Goal: Check status: Check status

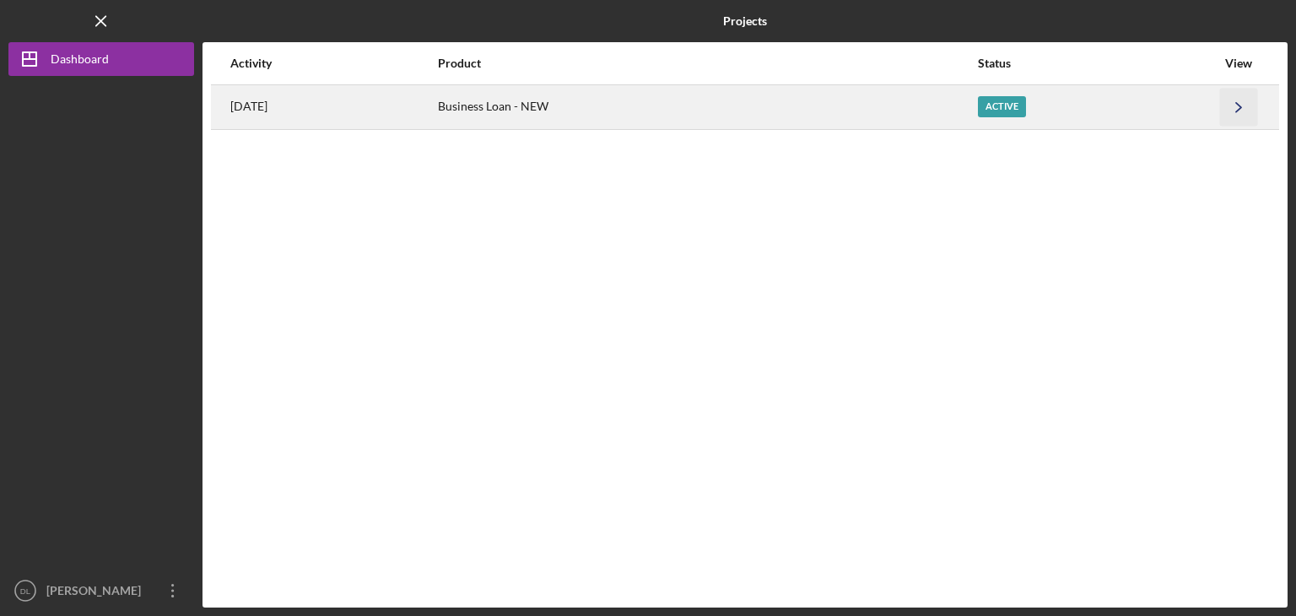
click at [1220, 113] on icon "Icon/Navigate" at bounding box center [1239, 107] width 38 height 38
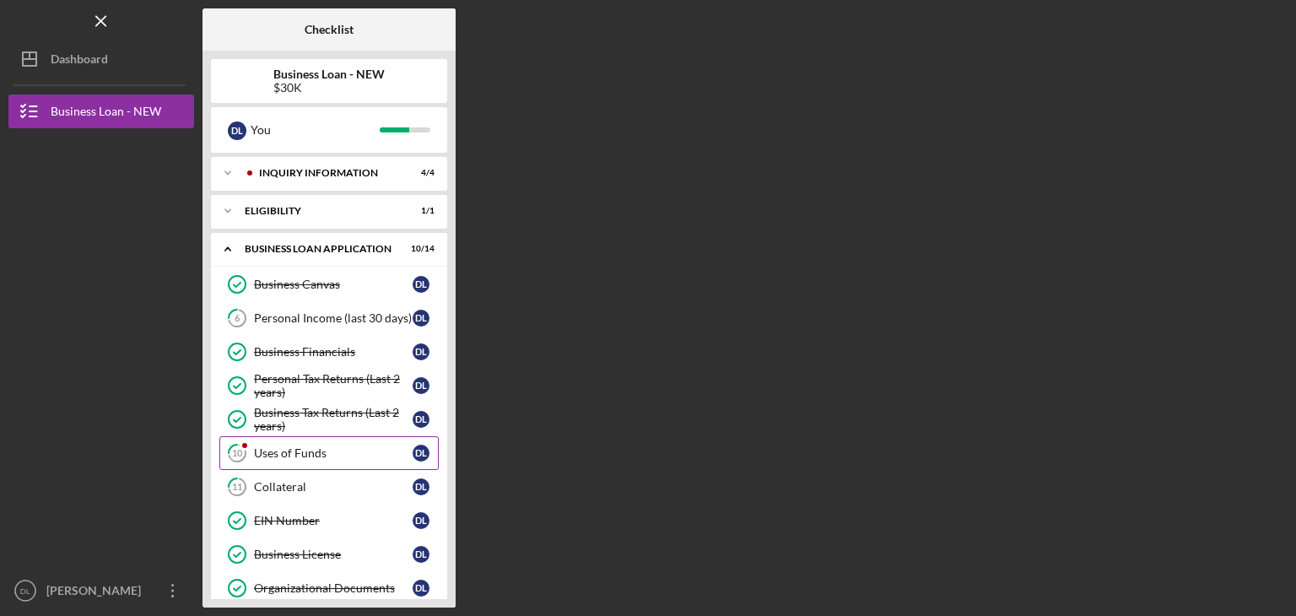
click at [290, 451] on div "Uses of Funds" at bounding box center [333, 452] width 159 height 13
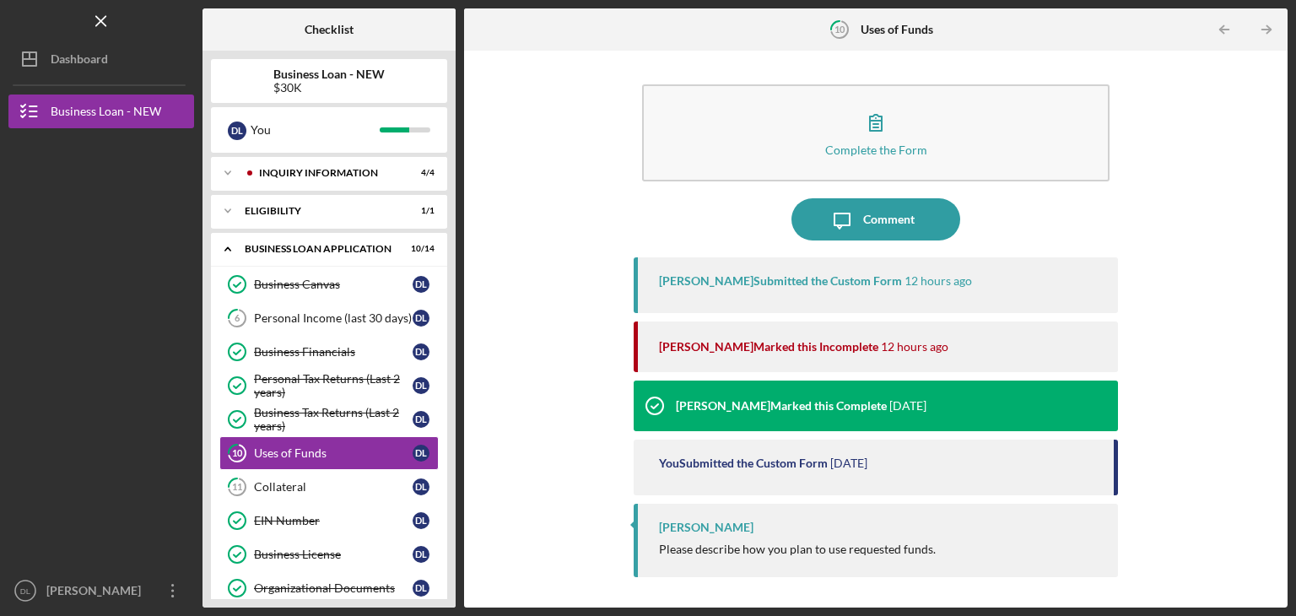
click at [1282, 257] on div "Complete the Form Form Icon/Message Comment [PERSON_NAME] Submitted the Custom …" at bounding box center [875, 329] width 823 height 557
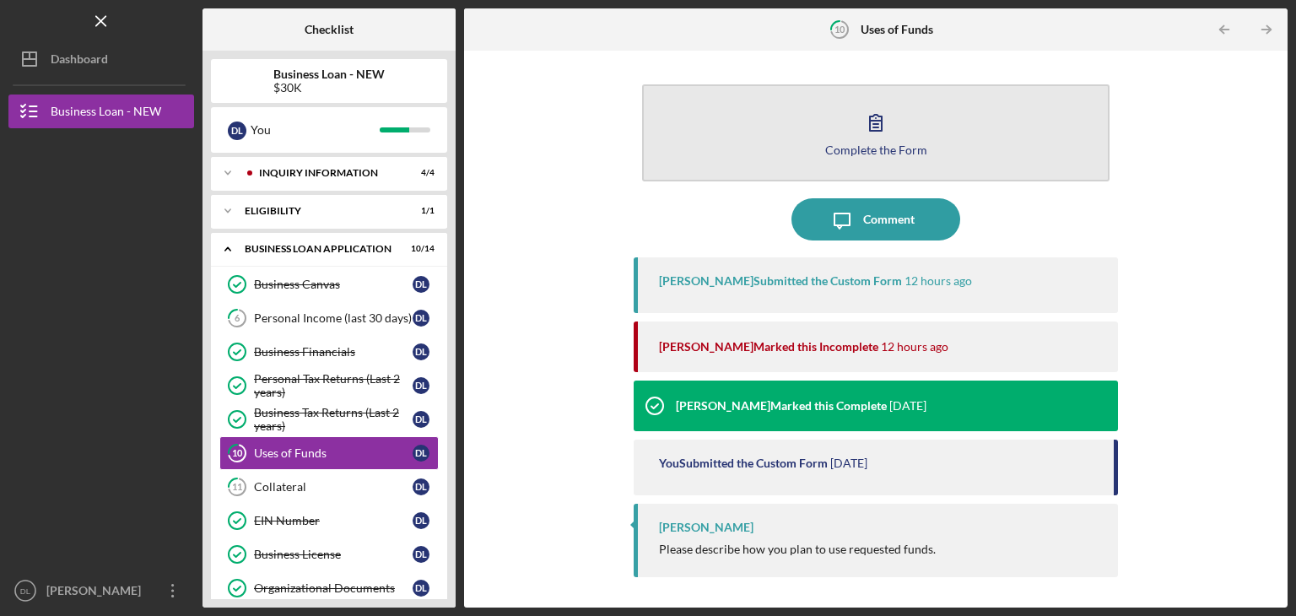
click at [875, 147] on div "Complete the Form" at bounding box center [876, 149] width 102 height 13
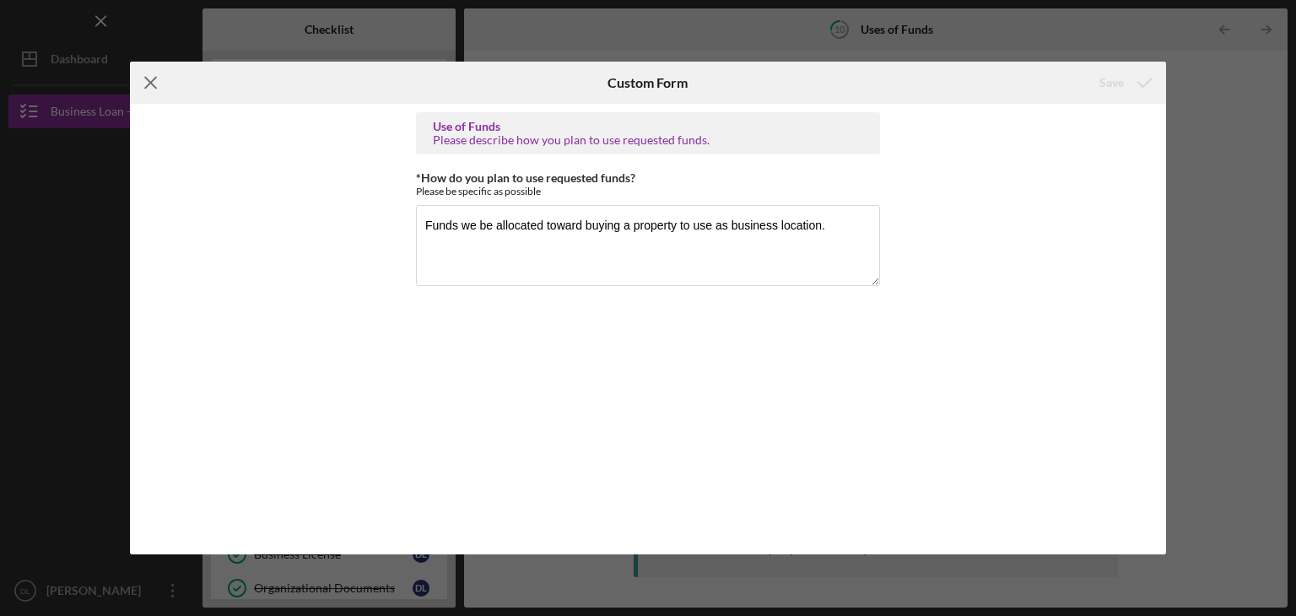
click at [147, 73] on icon "Icon/Menu Close" at bounding box center [151, 83] width 42 height 42
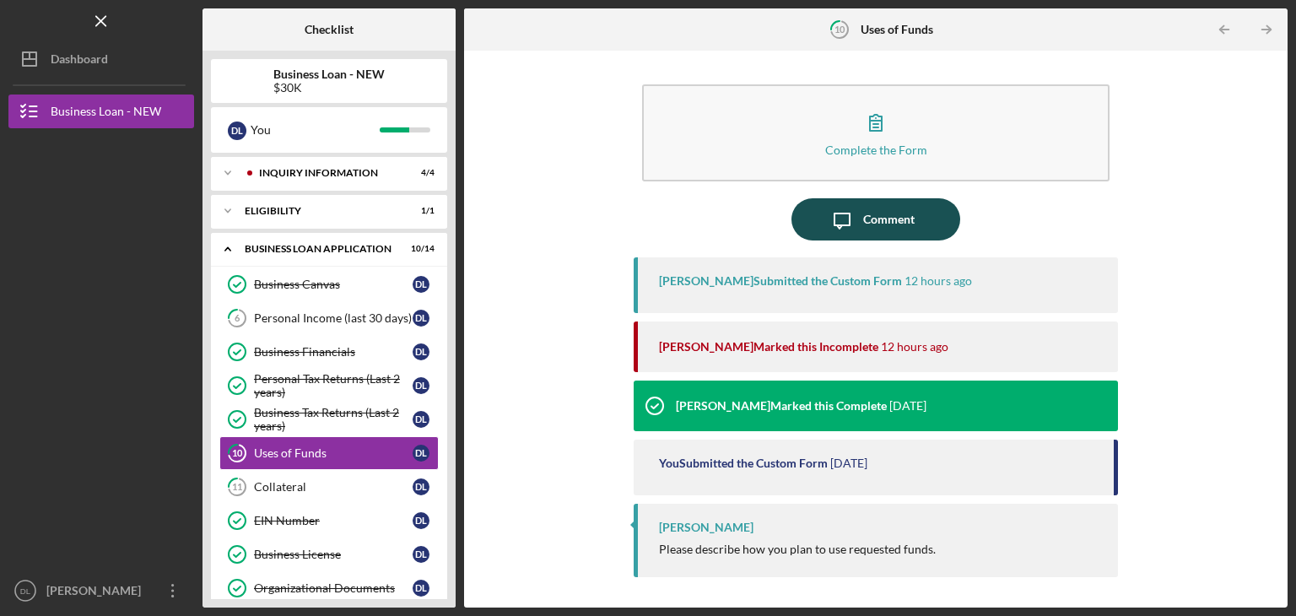
click at [875, 225] on div "Comment" at bounding box center [888, 219] width 51 height 42
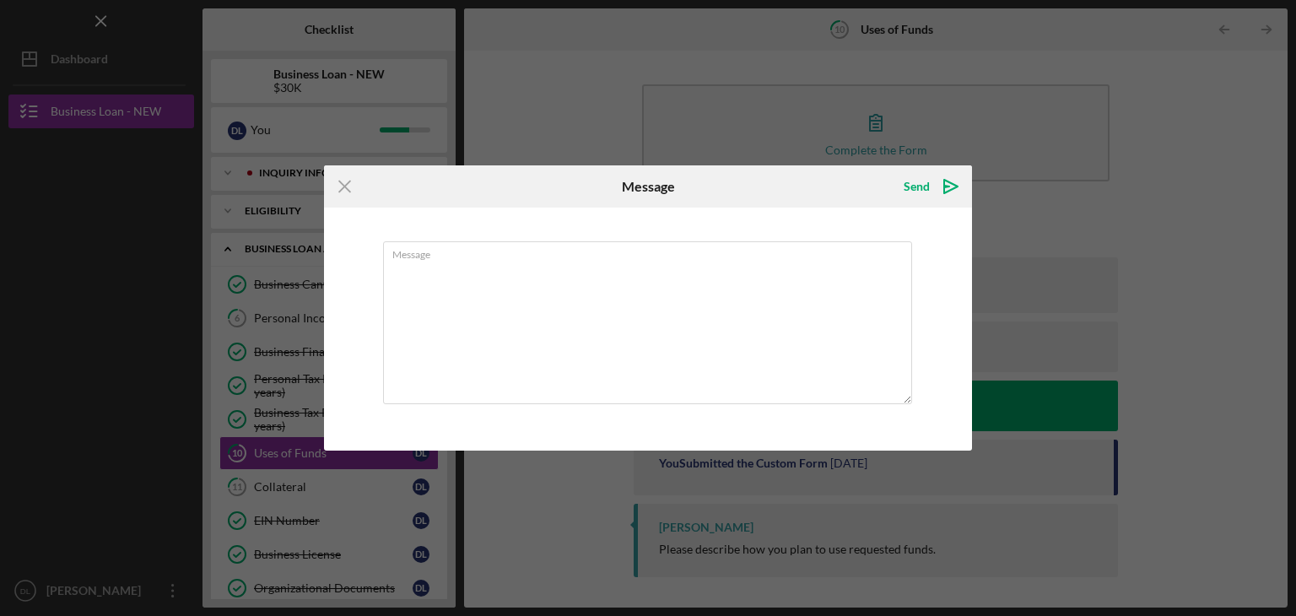
click at [932, 102] on div "Icon/Menu Close Message Send Icon/icon-invite-send Message Cancel Send Icon/ico…" at bounding box center [648, 308] width 1296 height 616
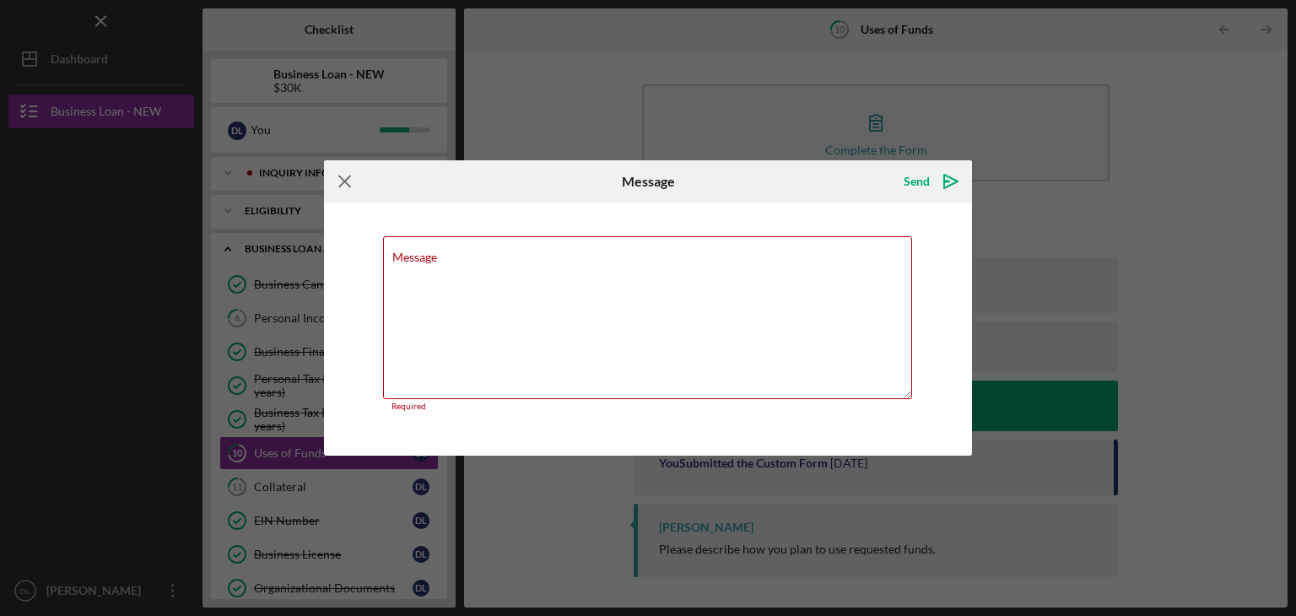
click at [348, 179] on icon "Icon/Menu Close" at bounding box center [345, 181] width 42 height 42
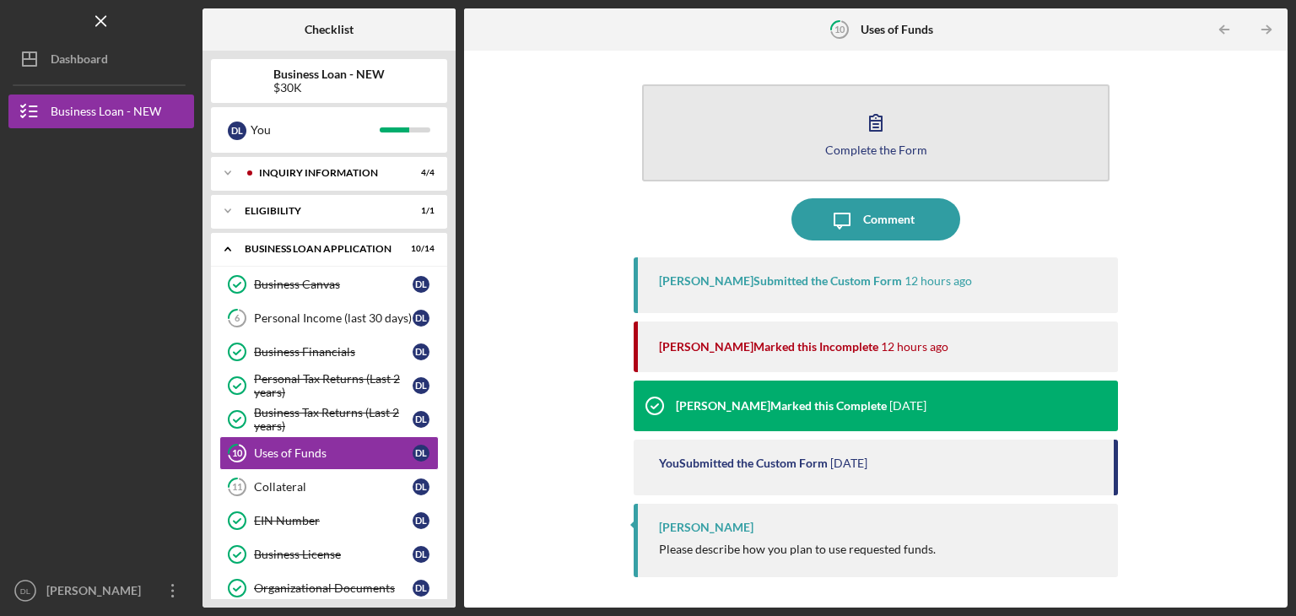
click at [881, 132] on icon "button" at bounding box center [876, 122] width 42 height 42
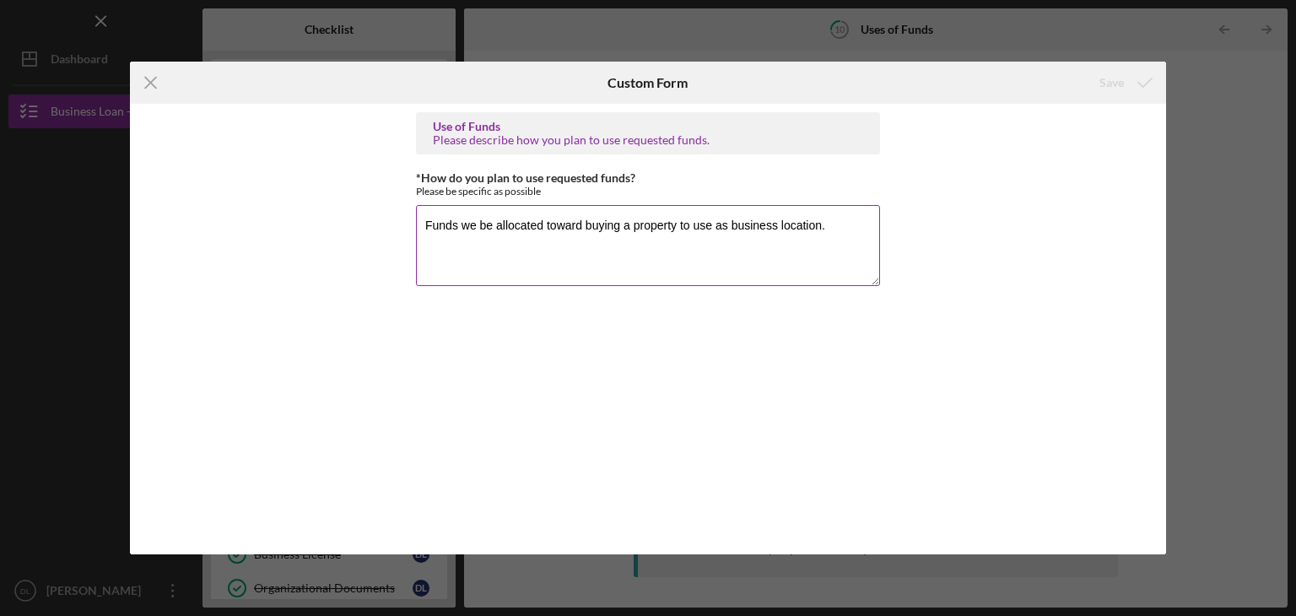
click at [818, 267] on textarea "Funds we be allocated toward buying a property to use as business location." at bounding box center [648, 245] width 464 height 81
click at [837, 234] on textarea "Funds we be allocated toward buying a property to use as business location." at bounding box center [648, 245] width 464 height 81
click at [151, 87] on icon "Icon/Menu Close" at bounding box center [151, 83] width 42 height 42
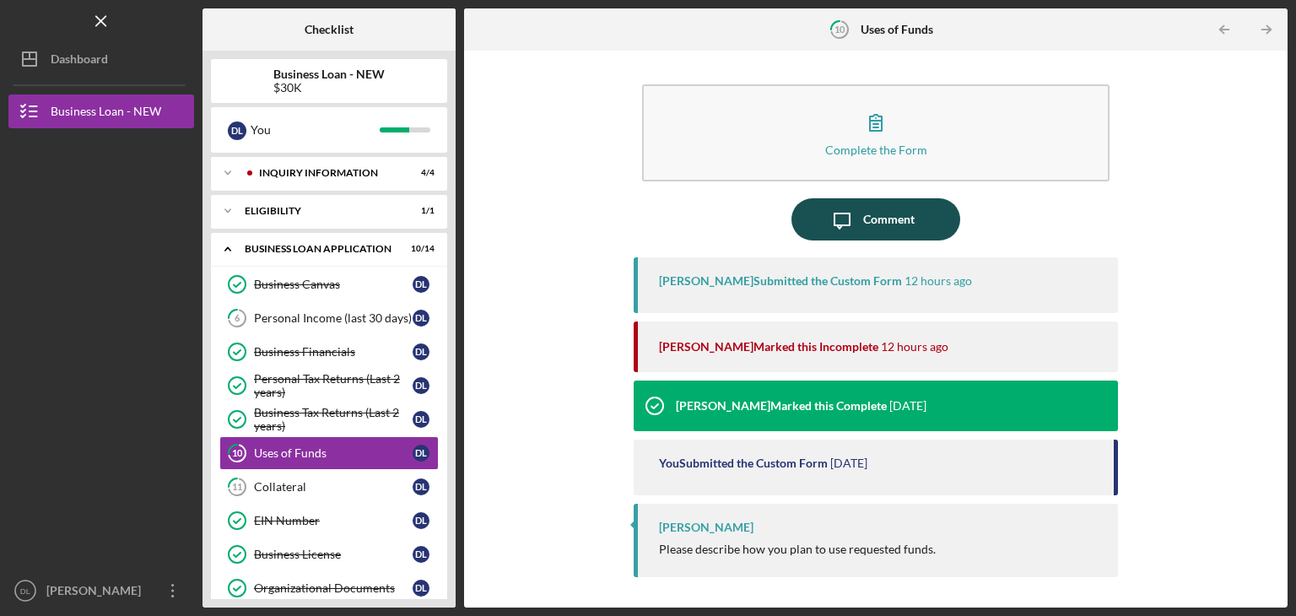
click at [893, 205] on div "Comment" at bounding box center [888, 219] width 51 height 42
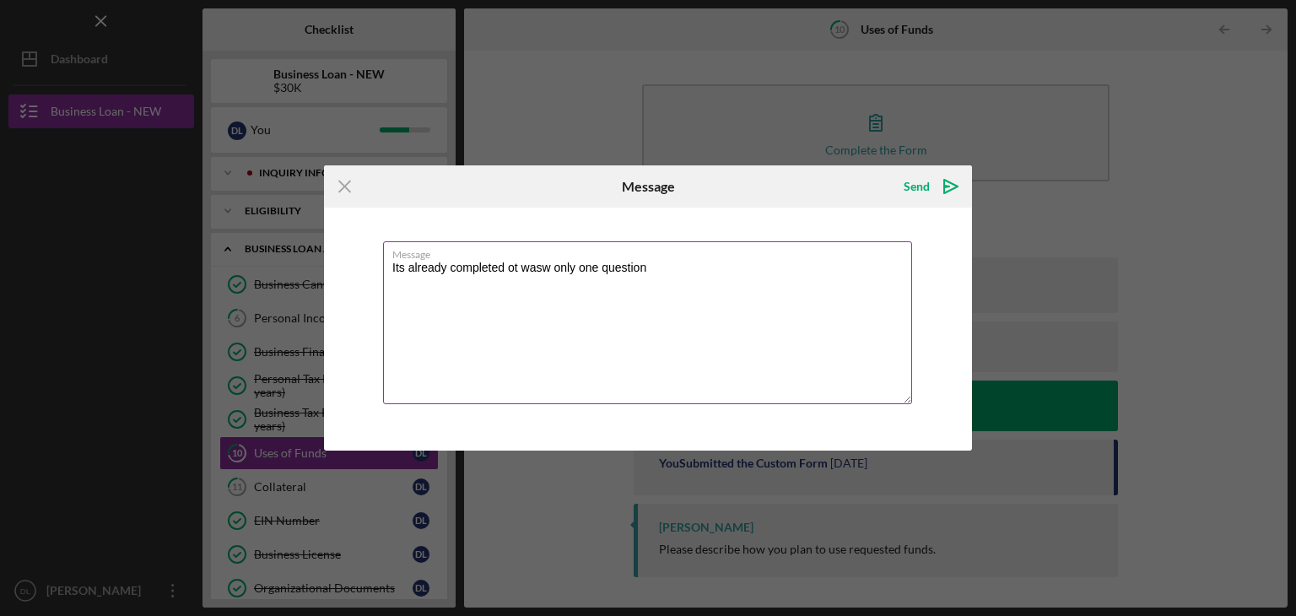
click at [532, 278] on textarea "Its already completed ot wasw only one question" at bounding box center [647, 322] width 529 height 163
drag, startPoint x: 532, startPoint y: 278, endPoint x: 532, endPoint y: 261, distance: 16.9
click at [514, 273] on textarea "Its already completed ot was only one question" at bounding box center [647, 322] width 529 height 163
drag, startPoint x: 514, startPoint y: 273, endPoint x: 476, endPoint y: 331, distance: 69.5
click at [476, 331] on textarea "Its already completed ot was only one question" at bounding box center [647, 322] width 529 height 163
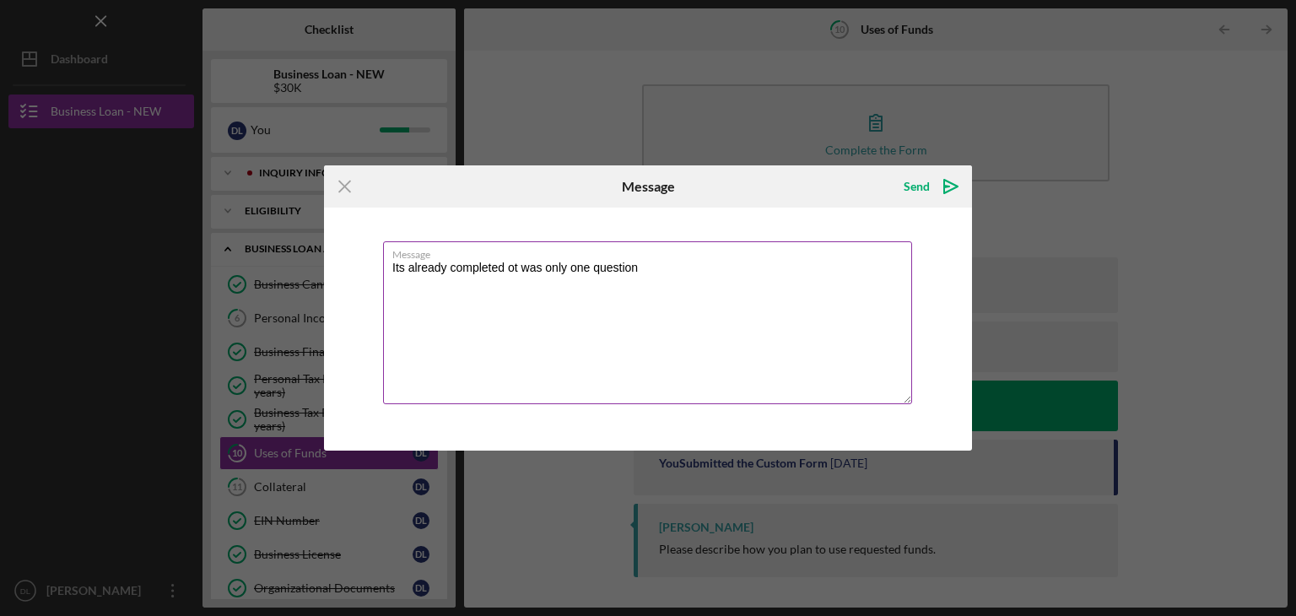
click at [521, 265] on textarea "Its already completed ot was only one question" at bounding box center [647, 322] width 529 height 163
type textarea "Its already completed it was only one question"
click at [918, 186] on div "Send" at bounding box center [917, 187] width 26 height 34
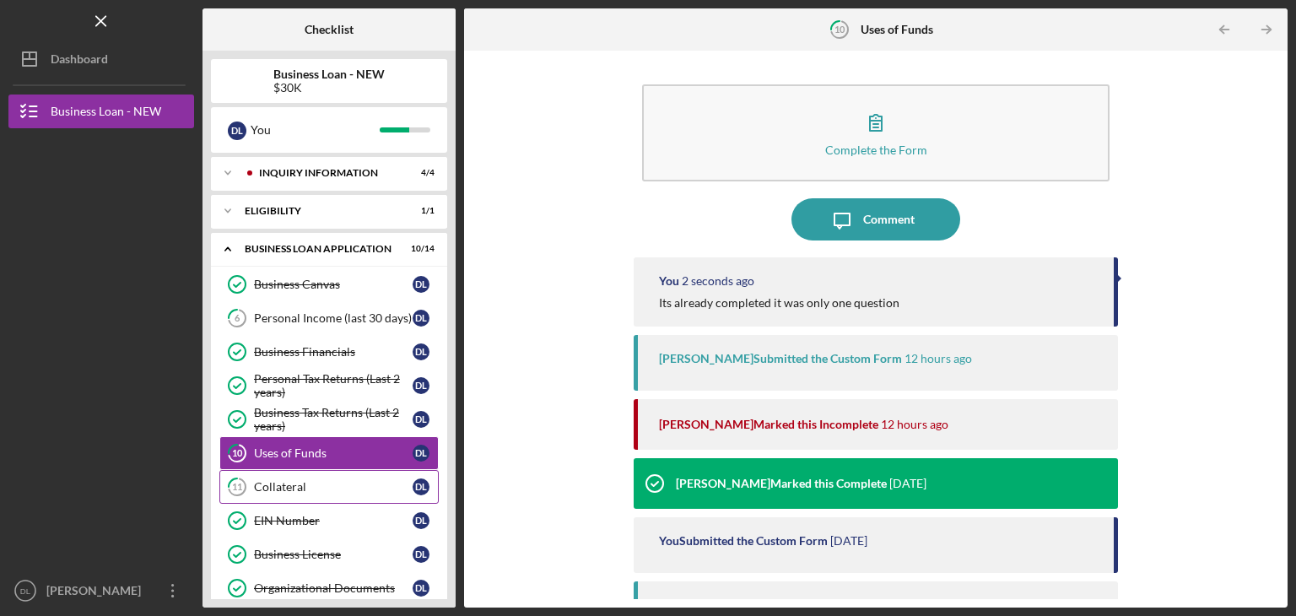
click at [317, 480] on div "Collateral" at bounding box center [333, 486] width 159 height 13
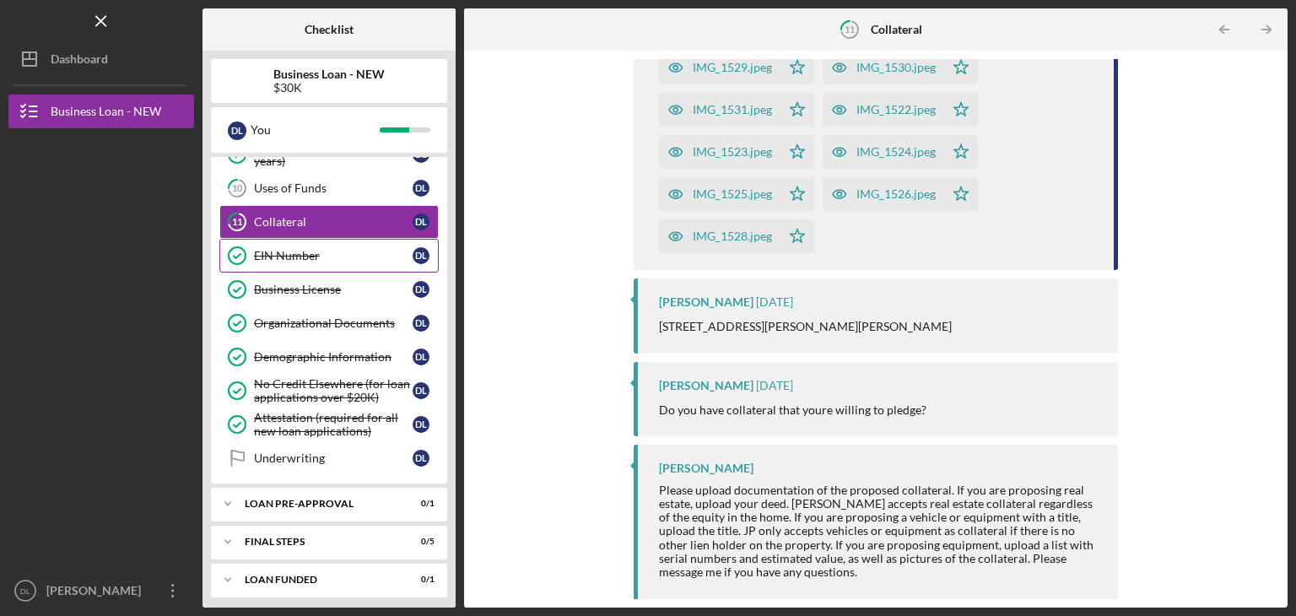
scroll to position [267, 0]
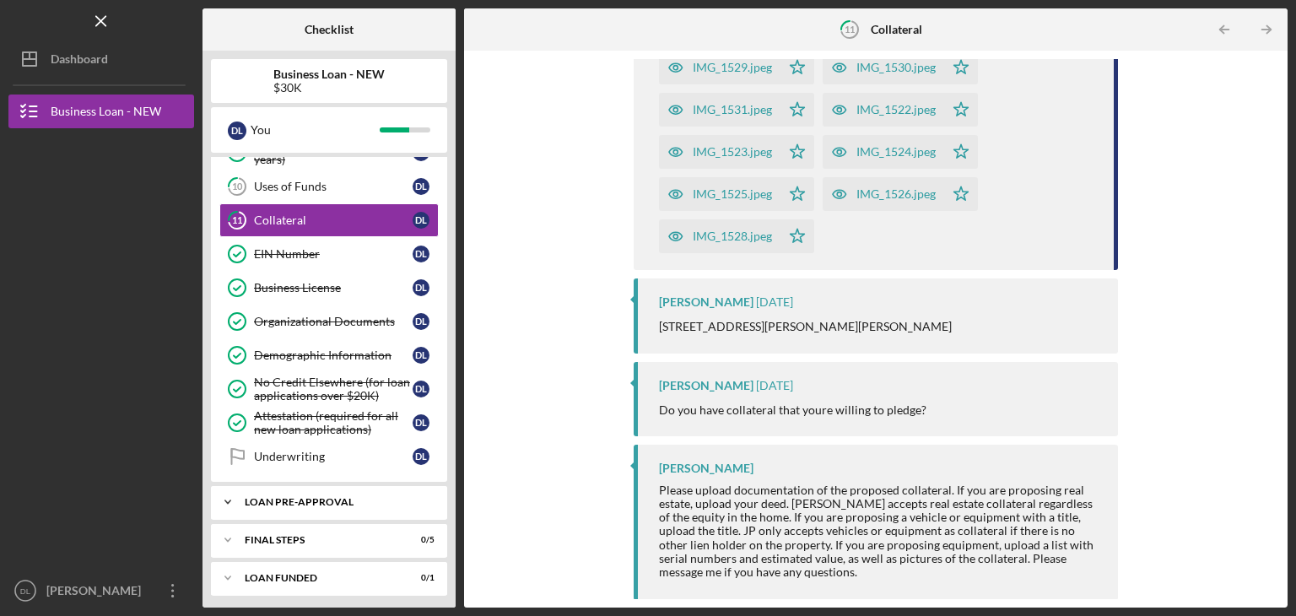
drag, startPoint x: 326, startPoint y: 501, endPoint x: 262, endPoint y: 505, distance: 63.4
click at [262, 505] on div "Icon/Expander LOAN PRE-APPROVAL 0 / 1" at bounding box center [329, 502] width 236 height 34
click at [344, 566] on div "Icon/Expander FINAL STEPS 0 / 5" at bounding box center [329, 583] width 236 height 34
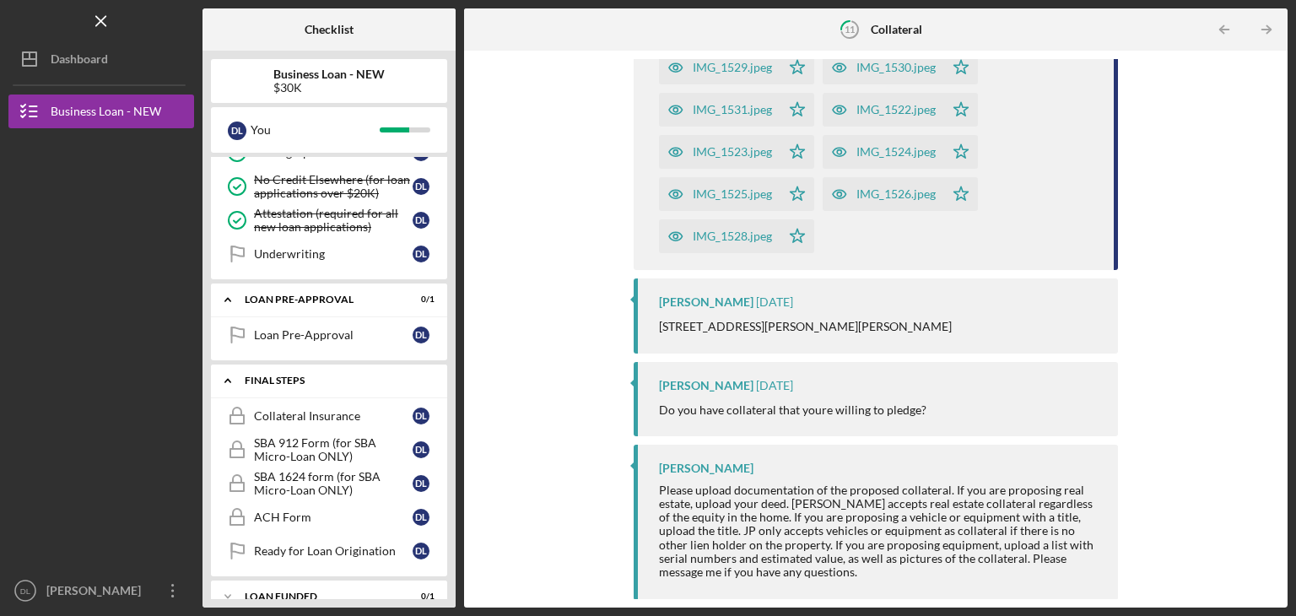
scroll to position [486, 0]
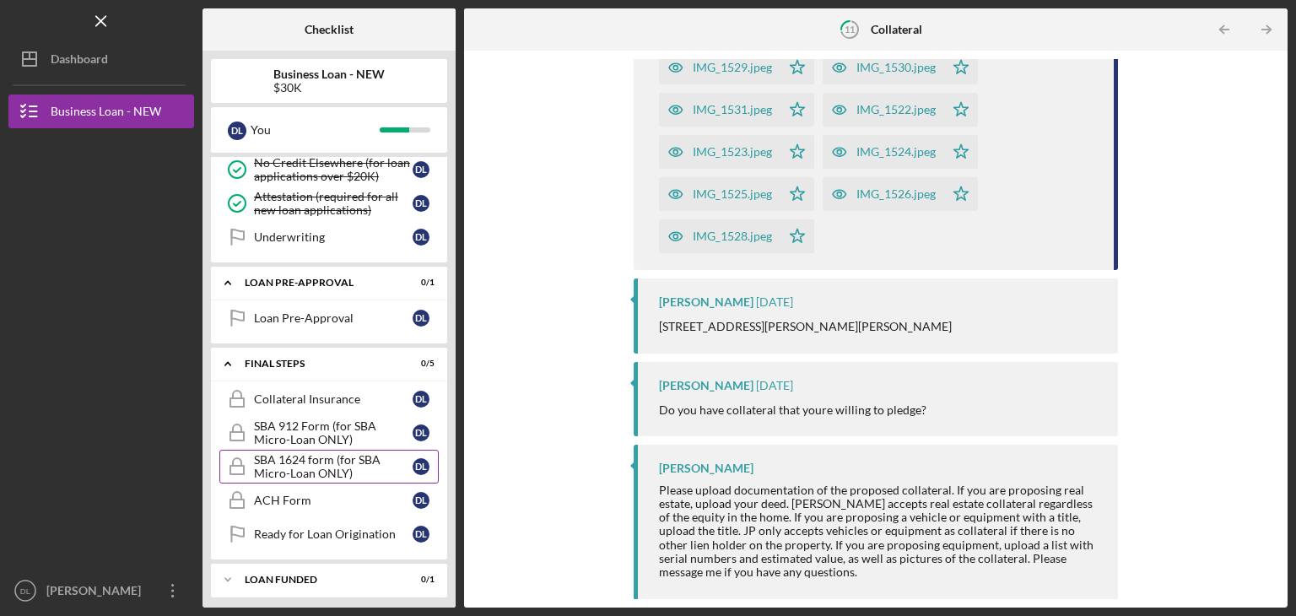
drag, startPoint x: 306, startPoint y: 499, endPoint x: 280, endPoint y: 456, distance: 49.6
click at [280, 456] on div "SBA 1624 form (for SBA Micro-Loan ONLY)" at bounding box center [333, 466] width 159 height 27
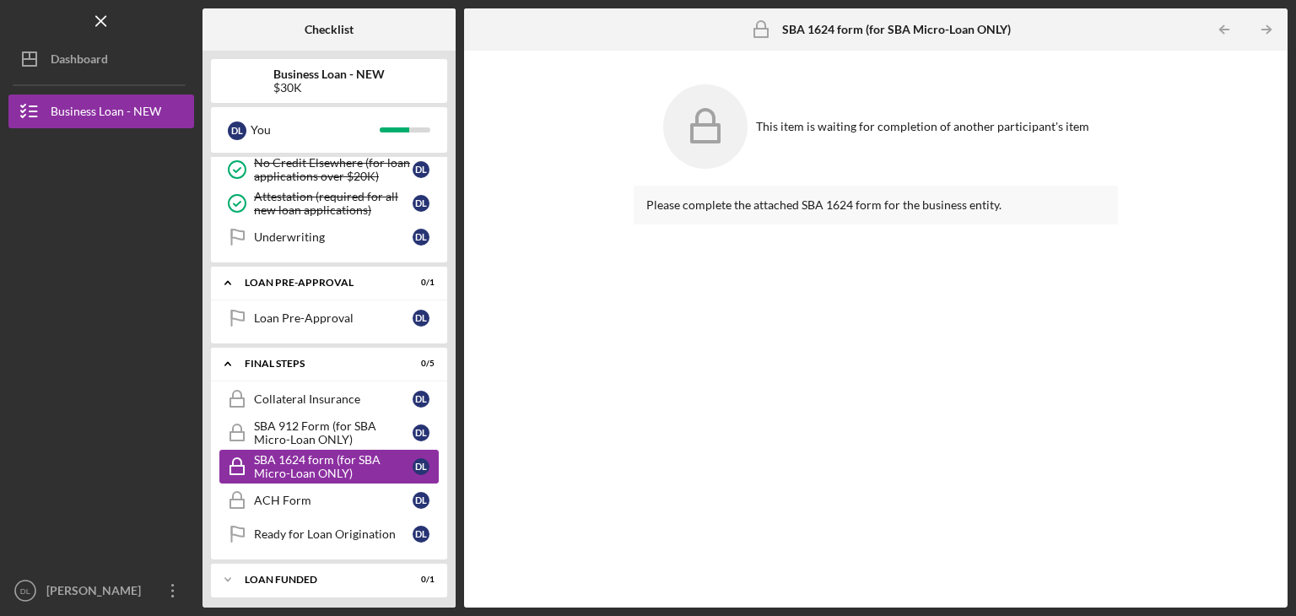
click at [285, 450] on link "SBA 1624 form (for SBA Micro-Loan ONLY) SBA 1624 form (for SBA Micro-Loan ONLY)…" at bounding box center [328, 467] width 219 height 34
click at [289, 396] on div "Collateral Insurance" at bounding box center [333, 398] width 159 height 13
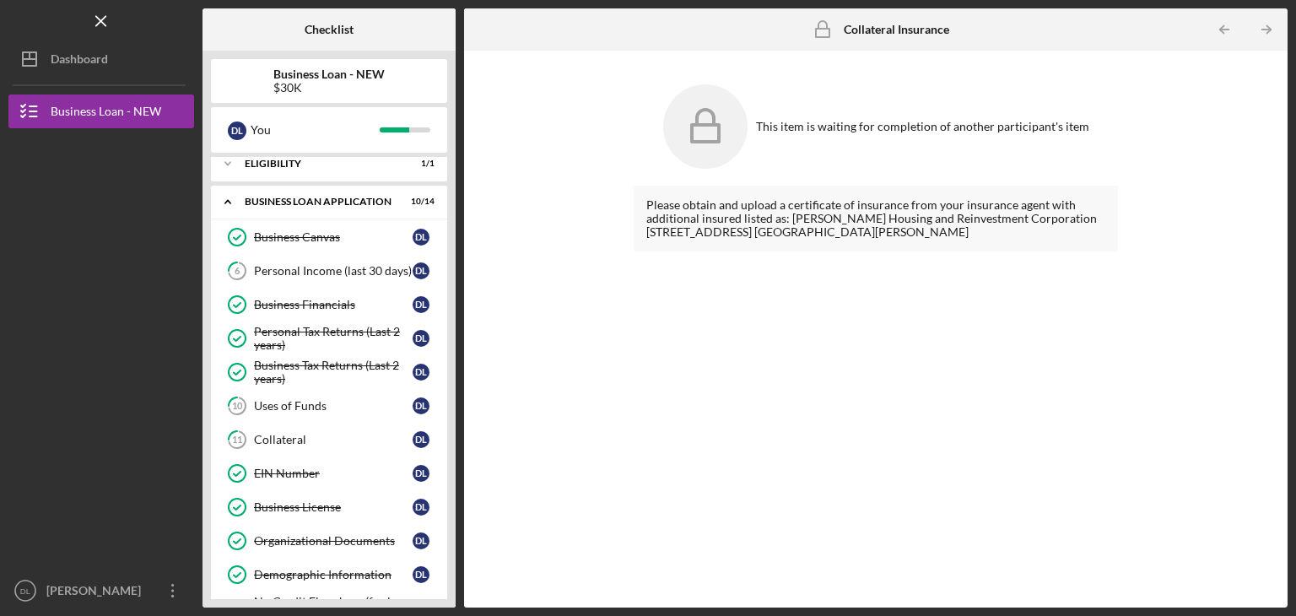
scroll to position [13, 0]
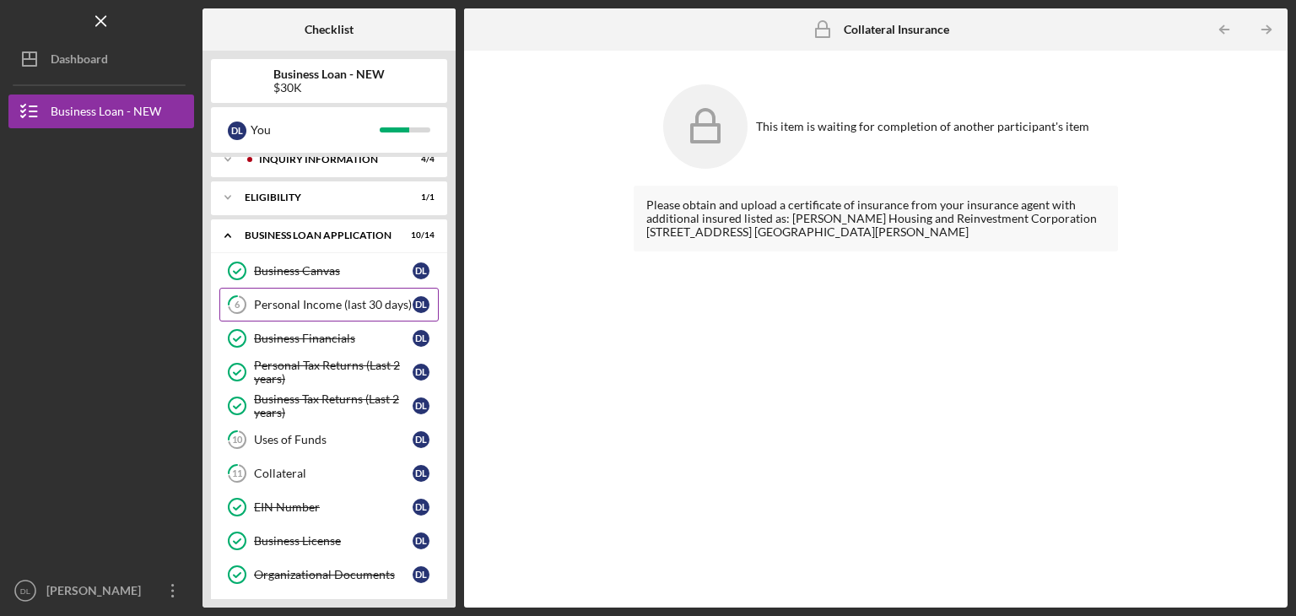
click at [277, 308] on div "Personal Income (last 30 days)" at bounding box center [333, 304] width 159 height 13
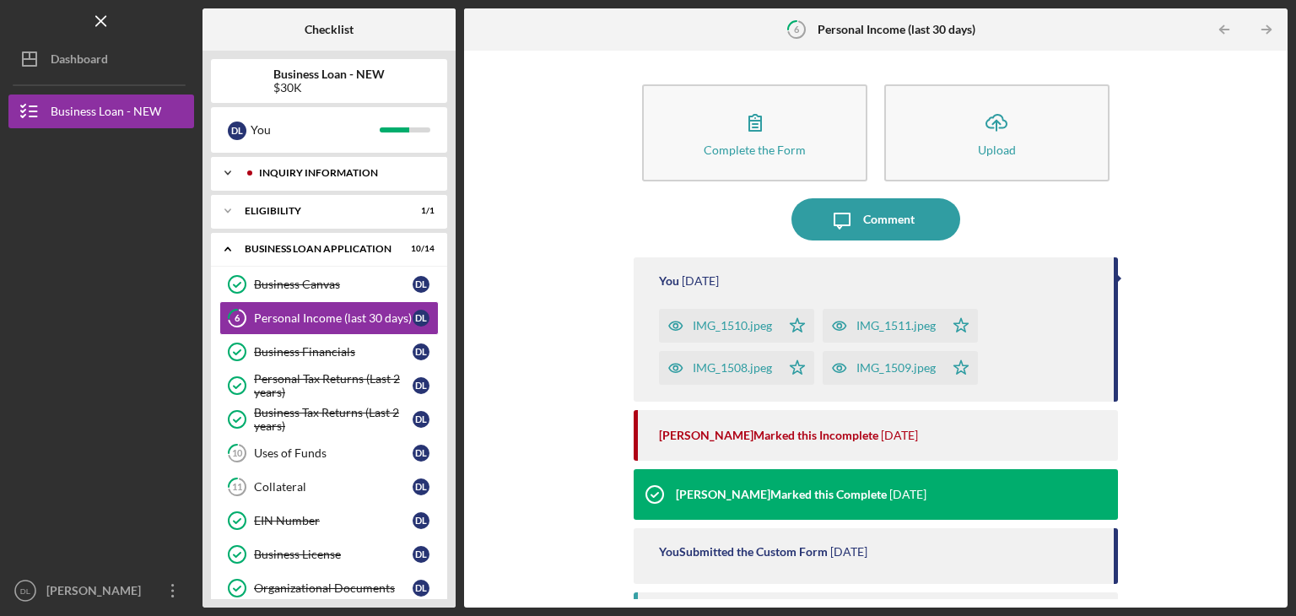
click at [343, 180] on div "Icon/Expander INQUIRY INFORMATION 4 / 4" at bounding box center [329, 173] width 236 height 34
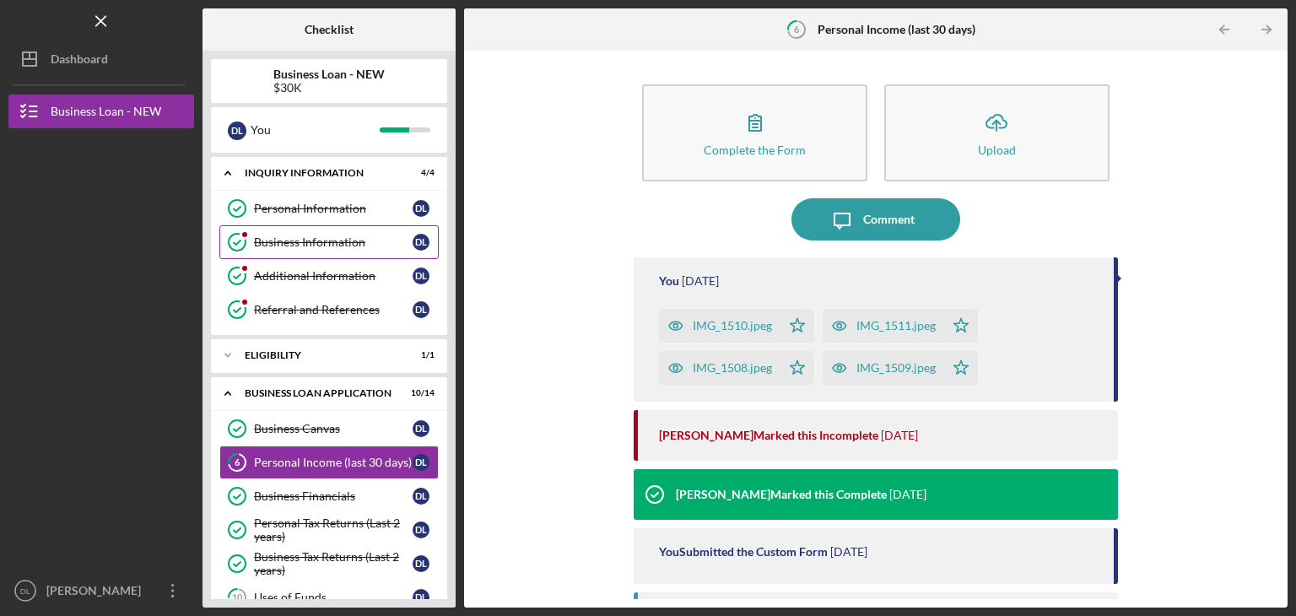
click at [321, 225] on link "Business Information Business Information D L" at bounding box center [328, 242] width 219 height 34
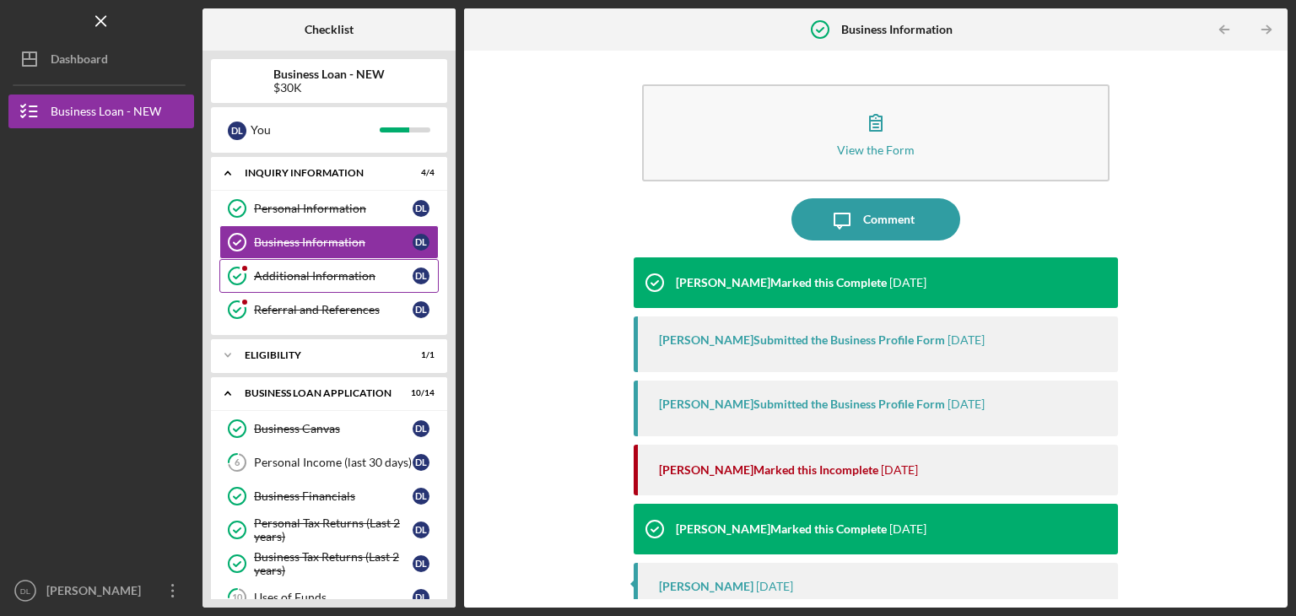
click at [310, 263] on link "Additional Information Additional Information D L" at bounding box center [328, 276] width 219 height 34
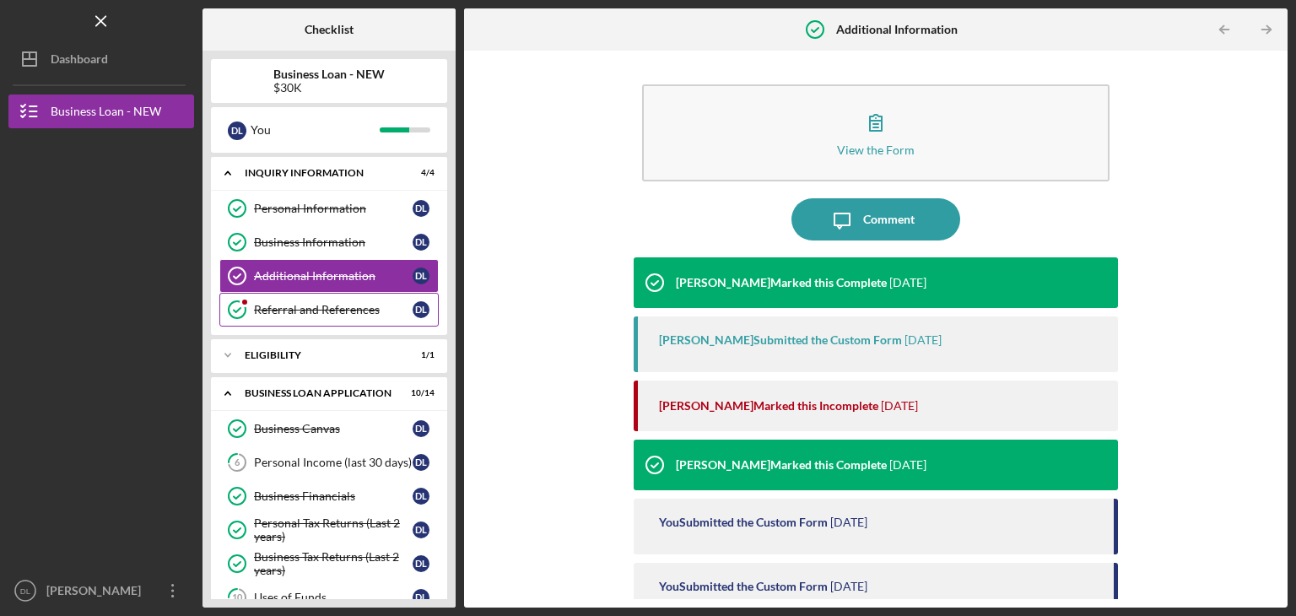
click at [344, 316] on link "Referral and References Referral and References D L" at bounding box center [328, 310] width 219 height 34
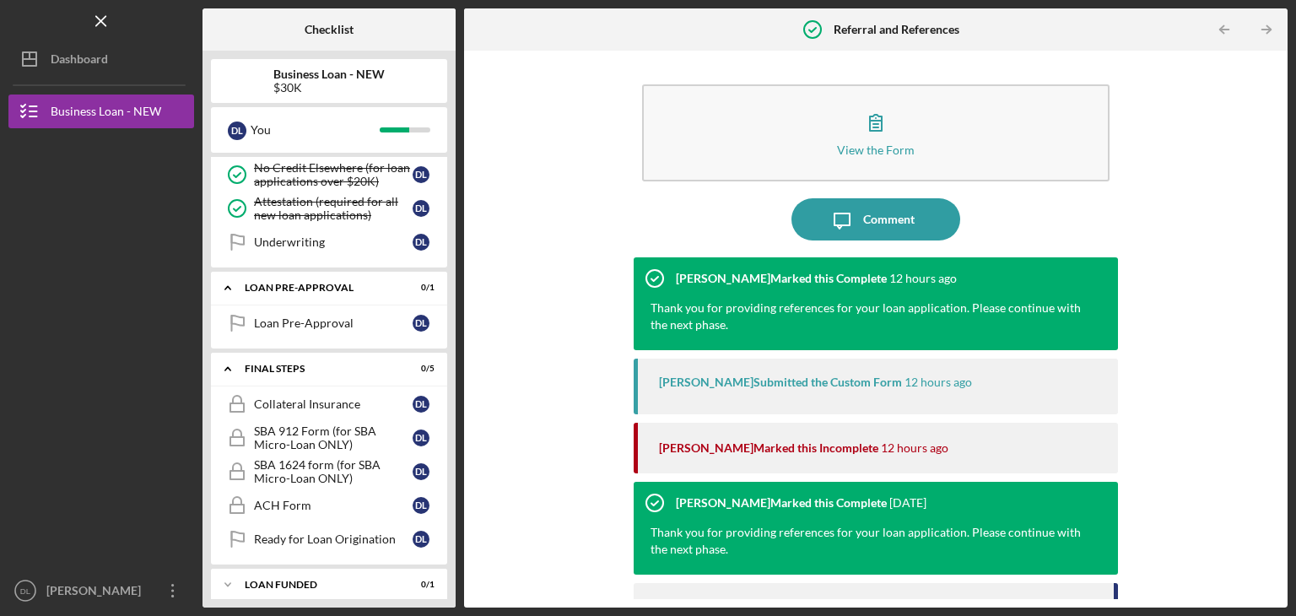
scroll to position [629, 0]
